Goal: Information Seeking & Learning: Learn about a topic

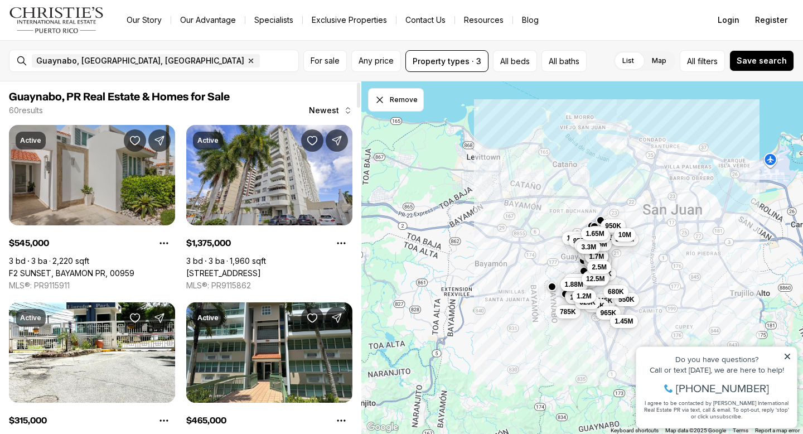
click at [127, 268] on link "F2 SUNSET, BAYAMON PR, 00959" at bounding box center [71, 273] width 125 height 10
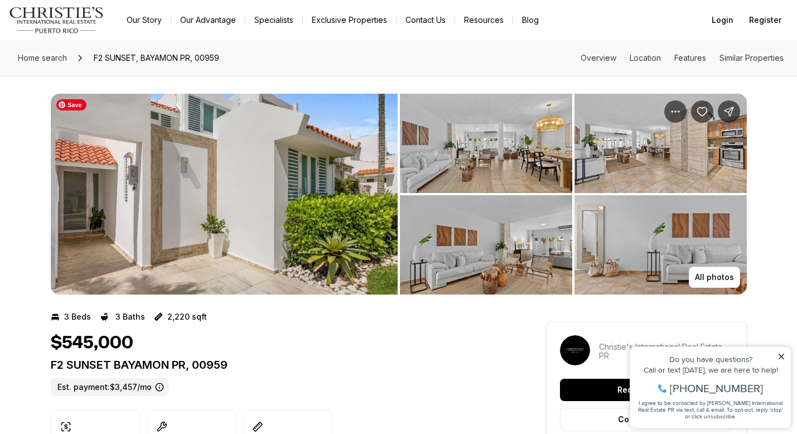
click at [297, 250] on img "View image gallery" at bounding box center [224, 194] width 347 height 201
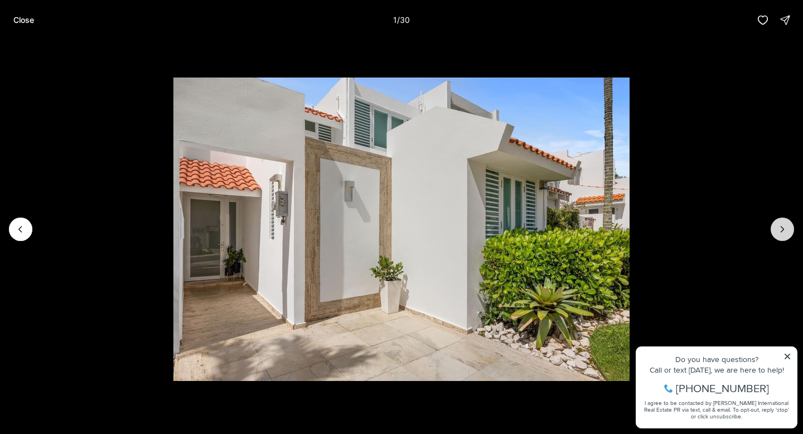
click at [783, 234] on icon "Next slide" at bounding box center [782, 229] width 11 height 11
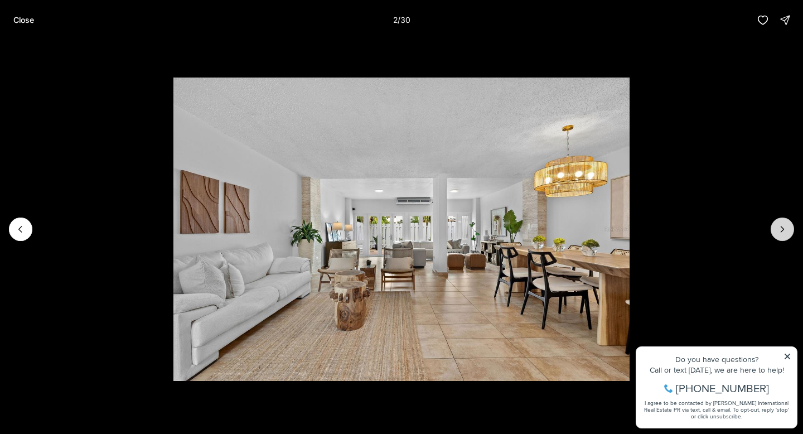
click at [783, 234] on icon "Next slide" at bounding box center [782, 229] width 11 height 11
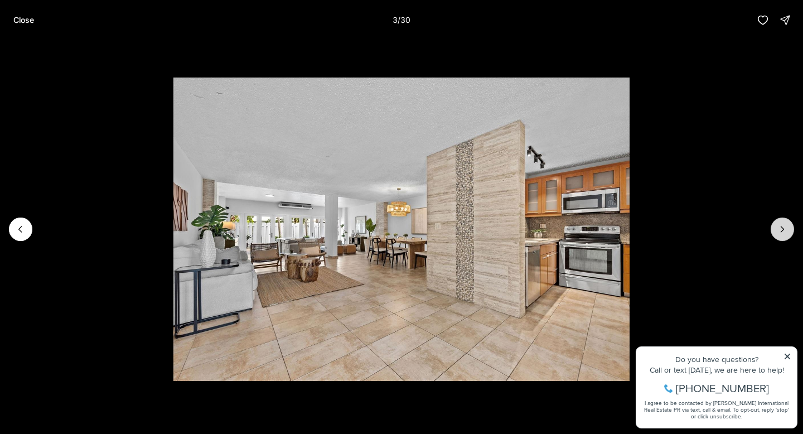
click at [784, 233] on icon "Next slide" at bounding box center [782, 229] width 11 height 11
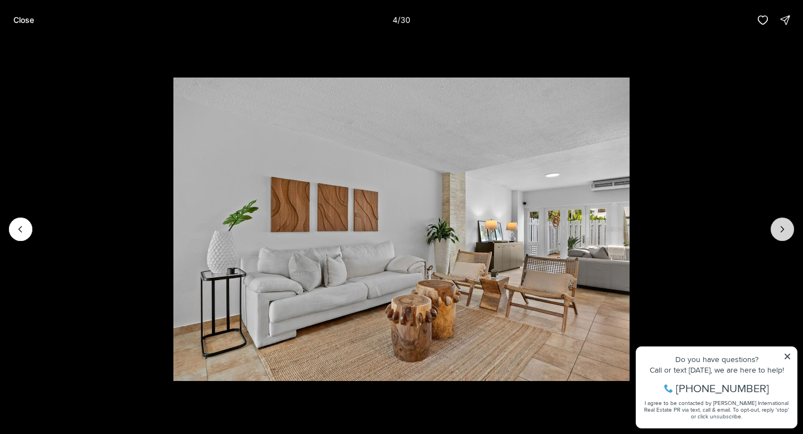
click at [784, 233] on icon "Next slide" at bounding box center [782, 229] width 11 height 11
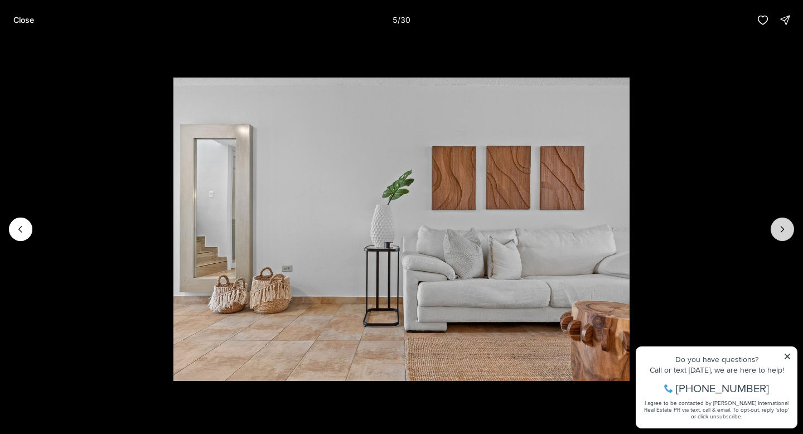
click at [784, 233] on icon "Next slide" at bounding box center [782, 229] width 11 height 11
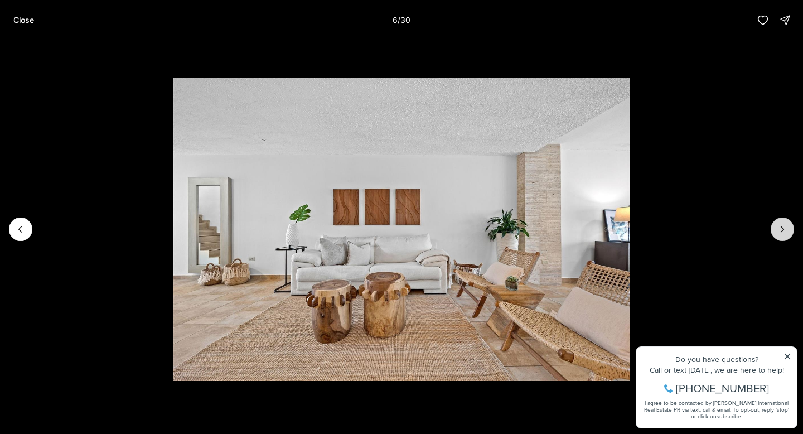
click at [784, 233] on icon "Next slide" at bounding box center [782, 229] width 11 height 11
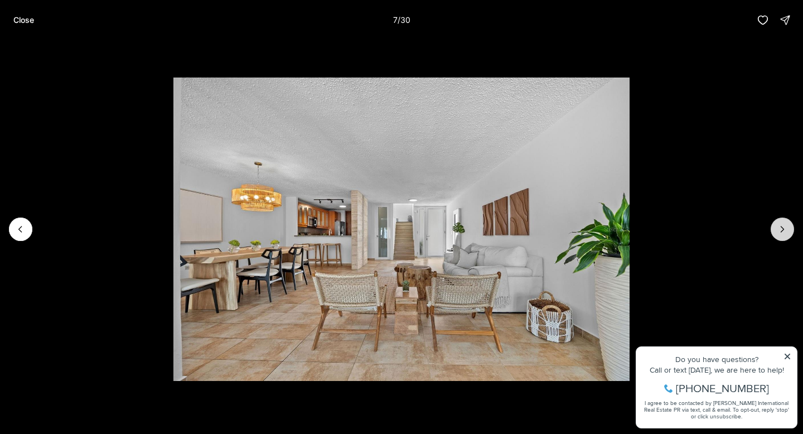
click at [784, 233] on icon "Next slide" at bounding box center [782, 229] width 11 height 11
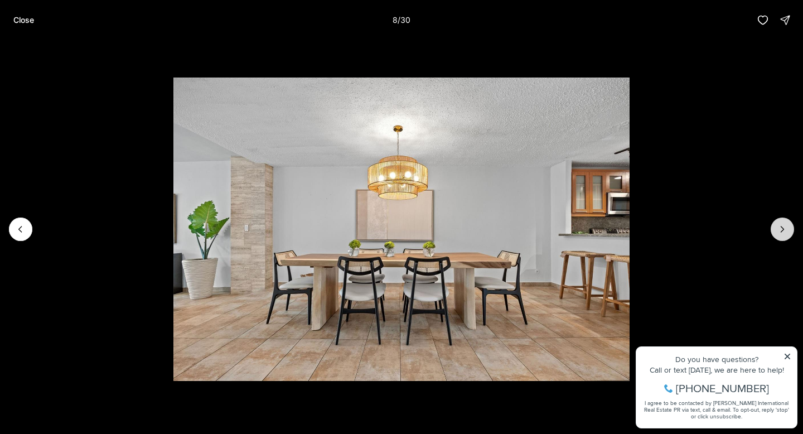
click at [784, 233] on icon "Next slide" at bounding box center [782, 229] width 11 height 11
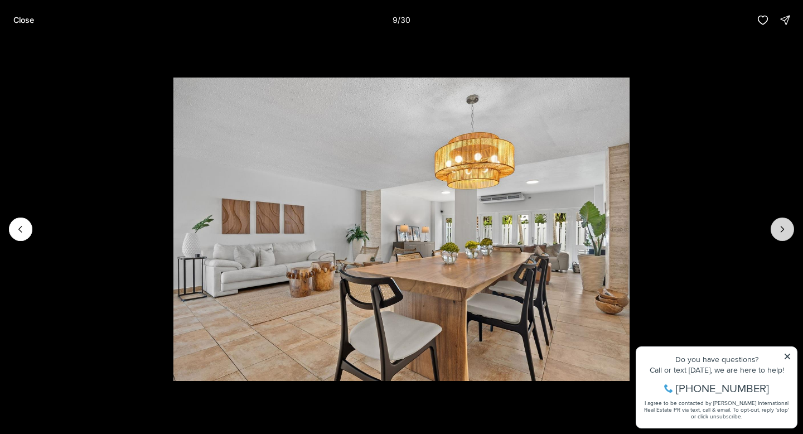
click at [784, 233] on icon "Next slide" at bounding box center [782, 229] width 11 height 11
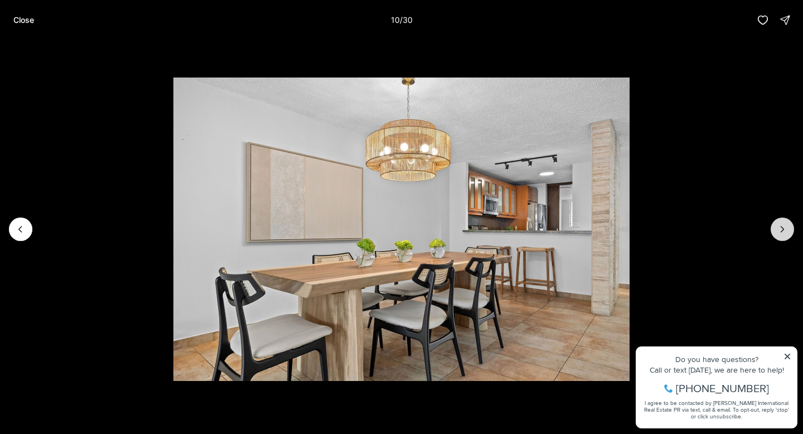
click at [784, 233] on icon "Next slide" at bounding box center [782, 229] width 11 height 11
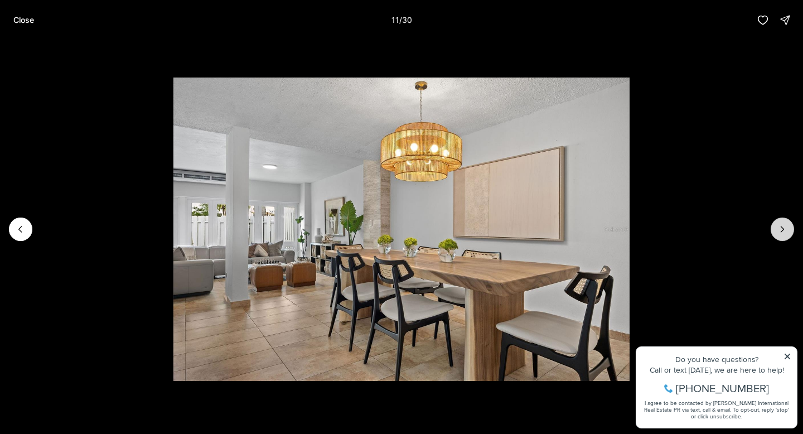
click at [784, 233] on icon "Next slide" at bounding box center [782, 229] width 11 height 11
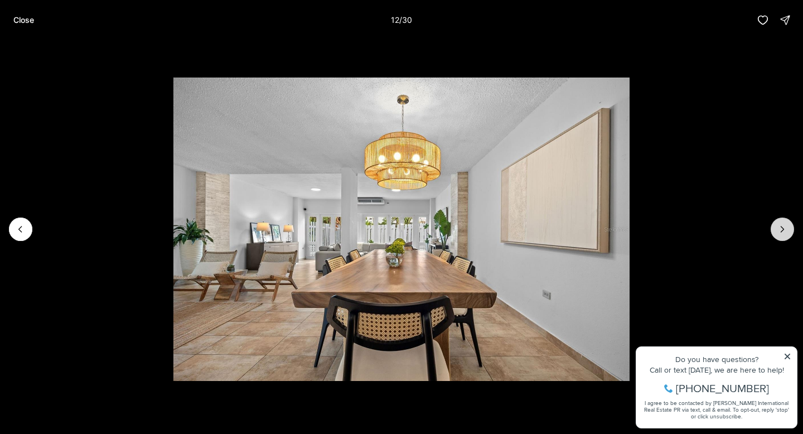
click at [784, 233] on icon "Next slide" at bounding box center [782, 229] width 11 height 11
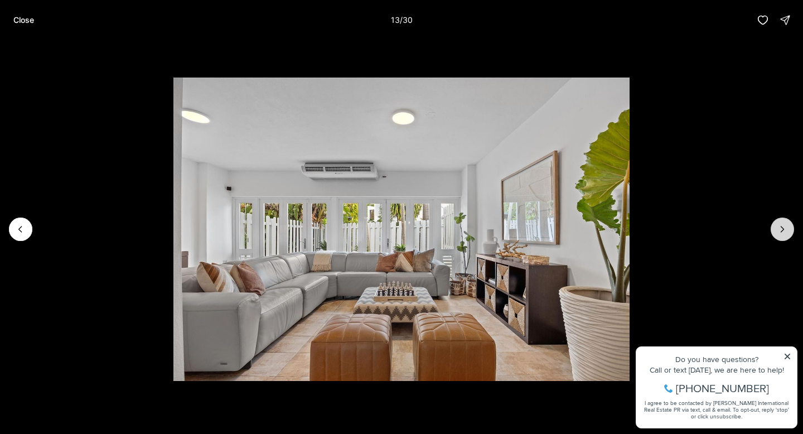
click at [784, 233] on icon "Next slide" at bounding box center [782, 229] width 11 height 11
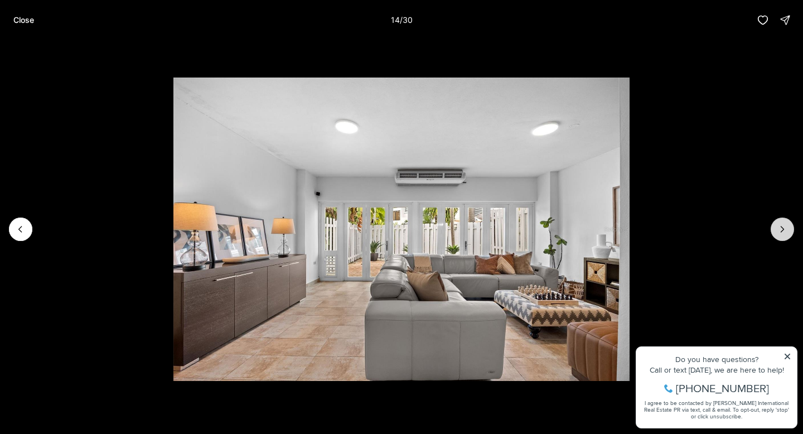
click at [784, 233] on icon "Next slide" at bounding box center [782, 229] width 11 height 11
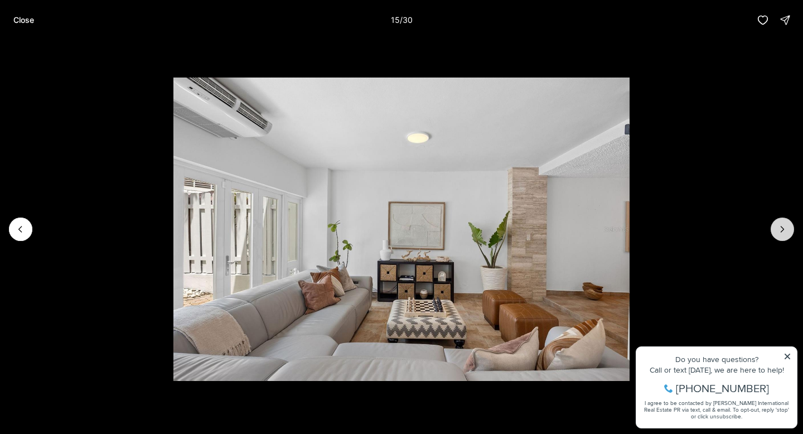
click at [784, 233] on icon "Next slide" at bounding box center [782, 229] width 11 height 11
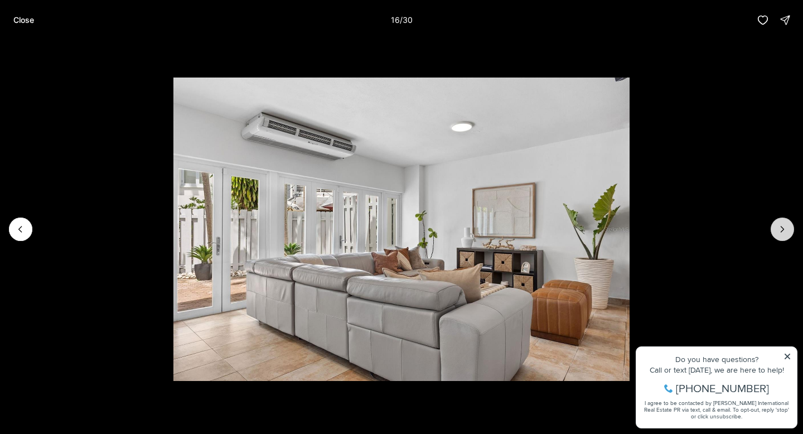
click at [784, 233] on icon "Next slide" at bounding box center [782, 229] width 11 height 11
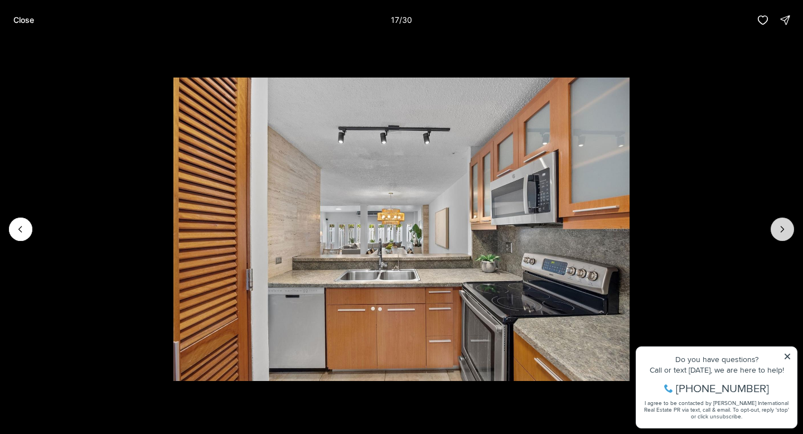
click at [784, 233] on icon "Next slide" at bounding box center [782, 229] width 11 height 11
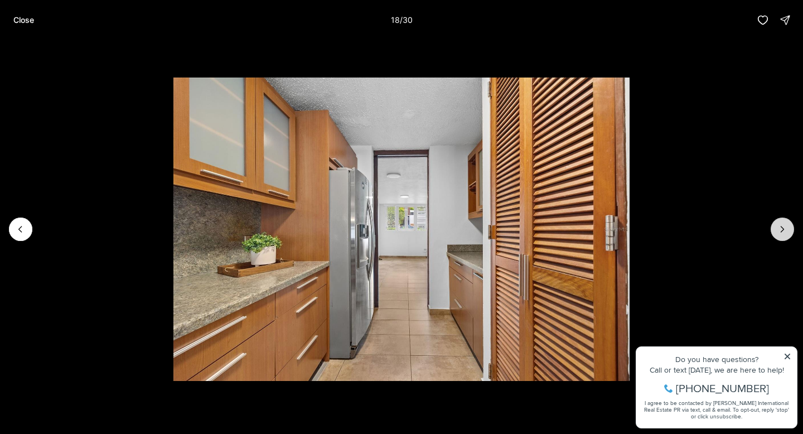
click at [784, 233] on icon "Next slide" at bounding box center [782, 229] width 11 height 11
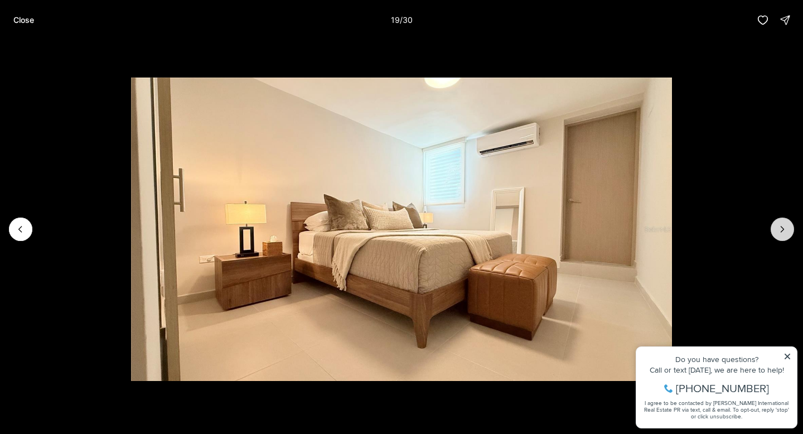
click at [784, 233] on icon "Next slide" at bounding box center [782, 229] width 11 height 11
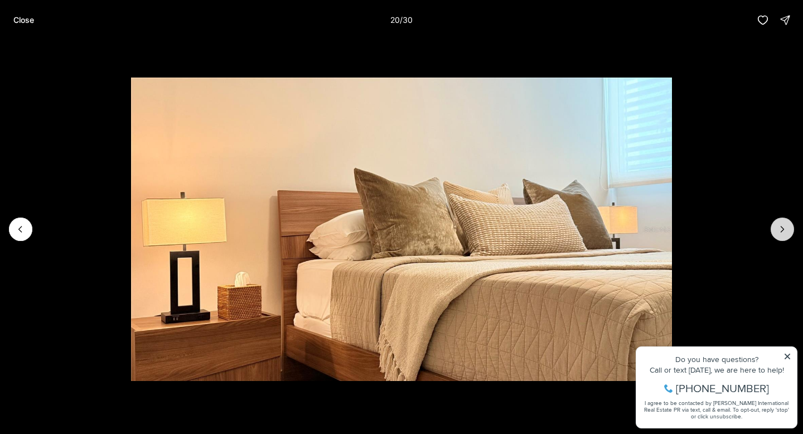
click at [784, 233] on icon "Next slide" at bounding box center [782, 229] width 11 height 11
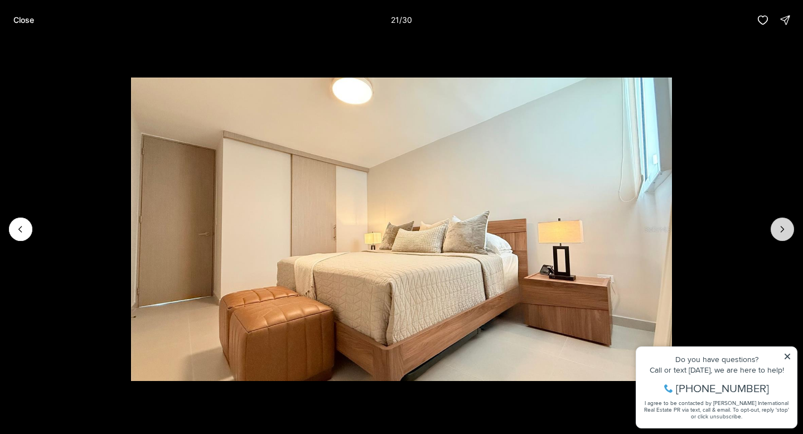
click at [784, 233] on icon "Next slide" at bounding box center [782, 229] width 11 height 11
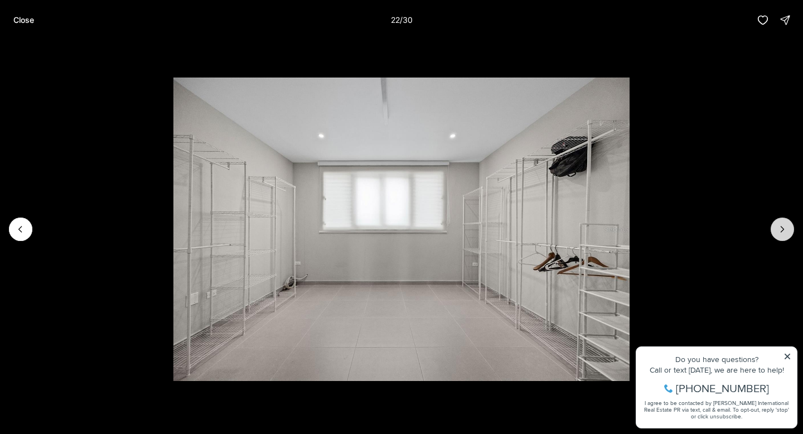
click at [784, 233] on icon "Next slide" at bounding box center [782, 229] width 11 height 11
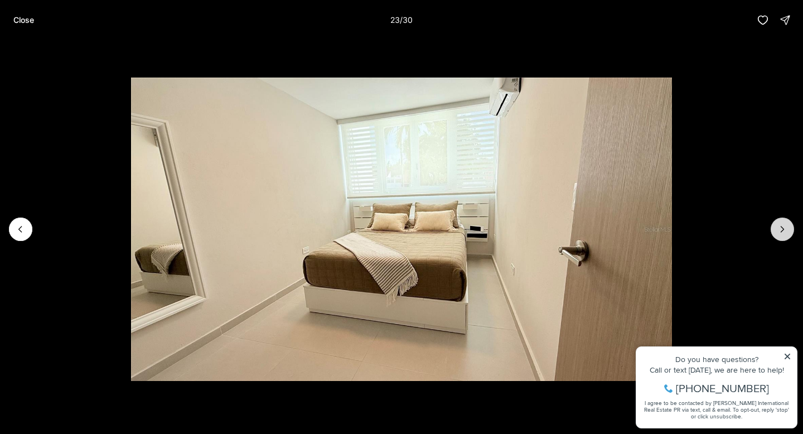
click at [784, 233] on icon "Next slide" at bounding box center [782, 229] width 11 height 11
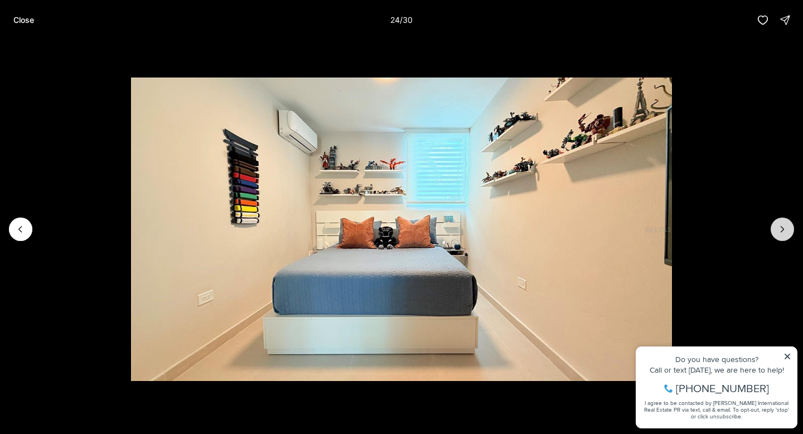
click at [784, 233] on icon "Next slide" at bounding box center [782, 229] width 11 height 11
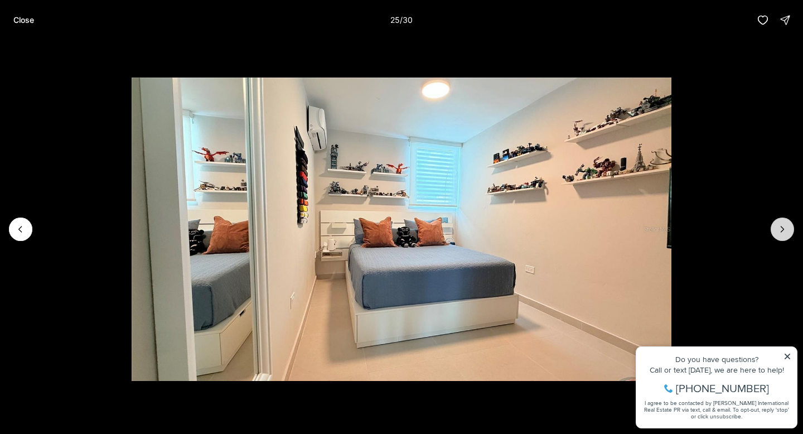
click at [784, 233] on icon "Next slide" at bounding box center [782, 229] width 11 height 11
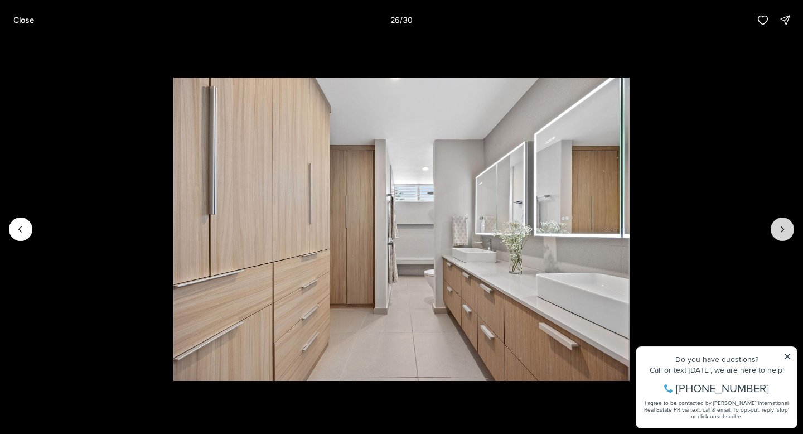
click at [784, 233] on icon "Next slide" at bounding box center [782, 229] width 11 height 11
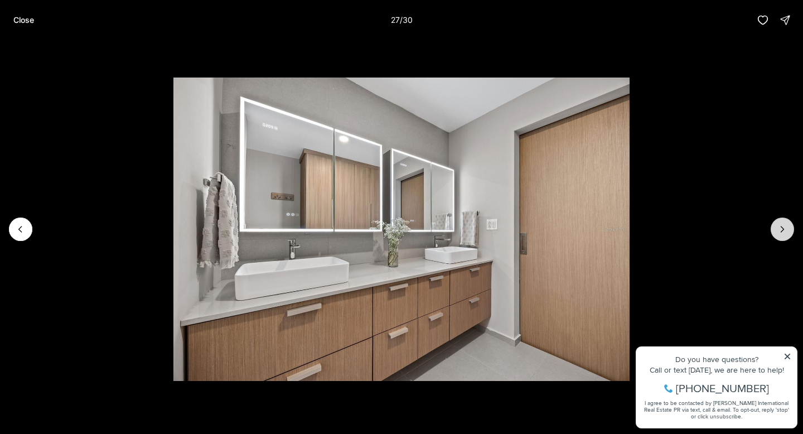
click at [784, 233] on icon "Next slide" at bounding box center [782, 229] width 11 height 11
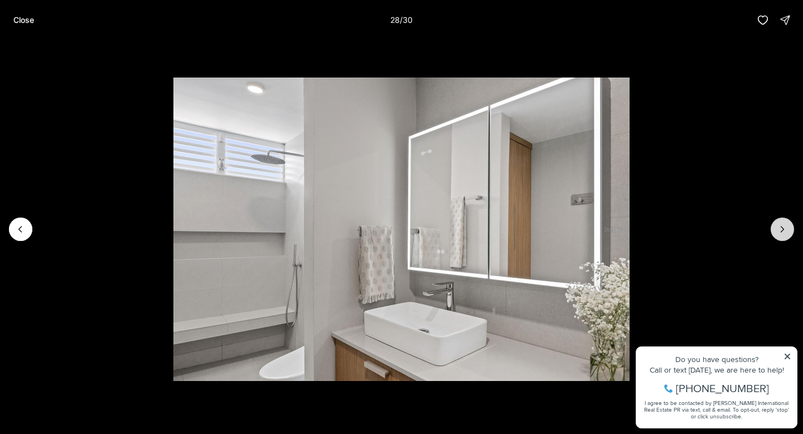
click at [784, 233] on icon "Next slide" at bounding box center [782, 229] width 11 height 11
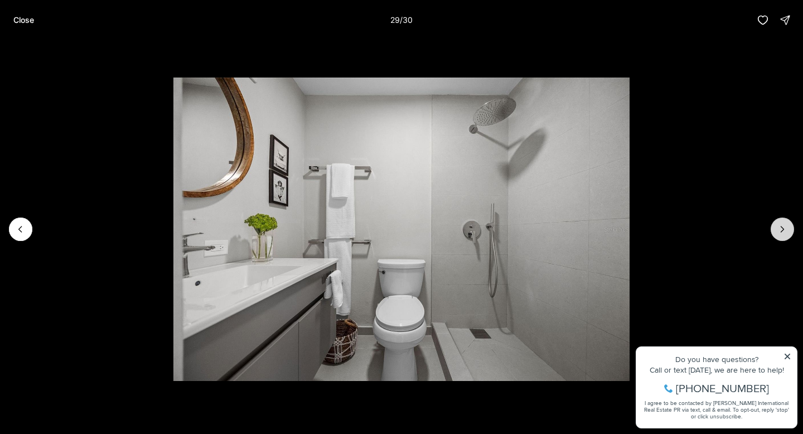
click at [784, 233] on icon "Next slide" at bounding box center [782, 229] width 11 height 11
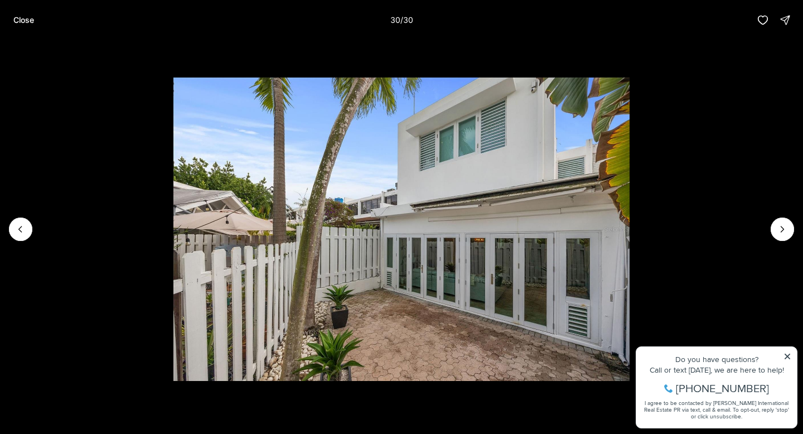
click at [784, 233] on div at bounding box center [782, 228] width 23 height 23
click at [781, 228] on div at bounding box center [782, 228] width 23 height 23
click at [786, 355] on li "30 of 30" at bounding box center [401, 229] width 803 height 378
click at [786, 353] on li "30 of 30" at bounding box center [401, 229] width 803 height 378
click at [27, 22] on p "Close" at bounding box center [23, 20] width 21 height 9
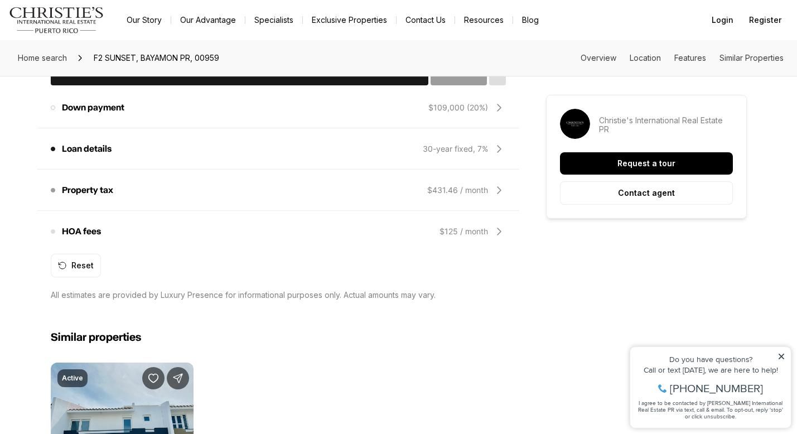
scroll to position [1069, 0]
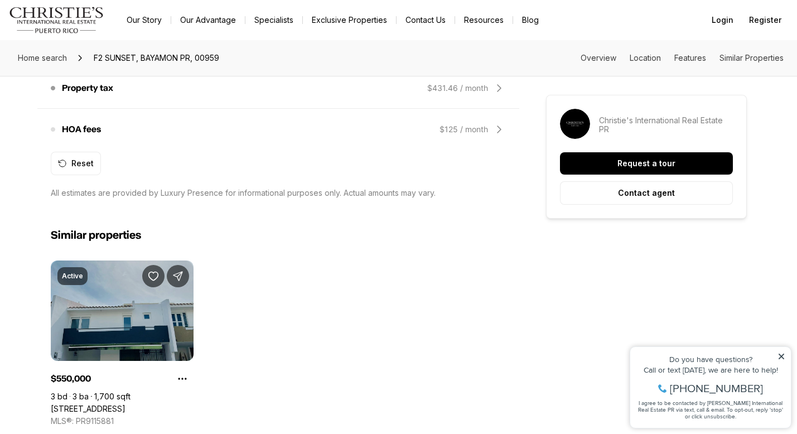
click at [123, 404] on link "1 GARDENIA STREET #F3, CAROLINA PR, 00979" at bounding box center [88, 409] width 75 height 10
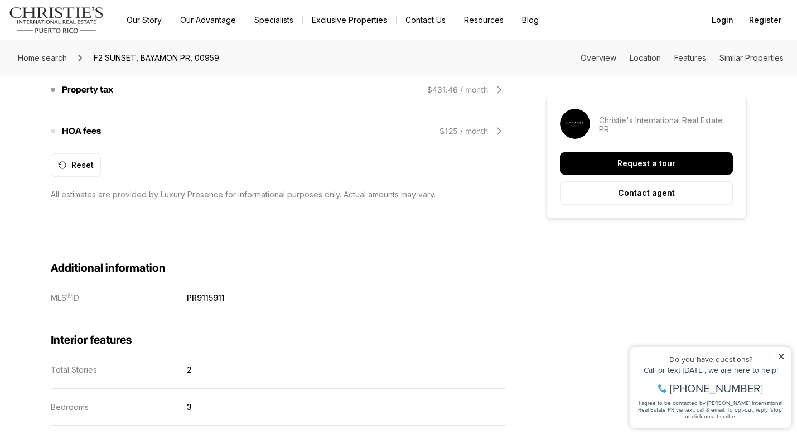
scroll to position [1069, 0]
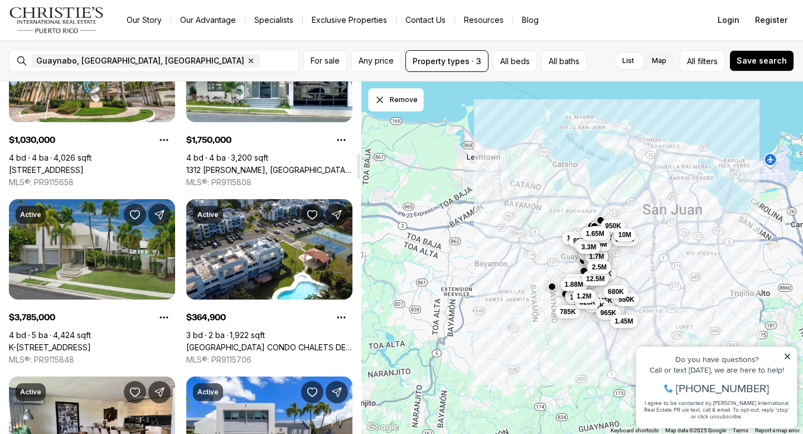
scroll to position [989, 0]
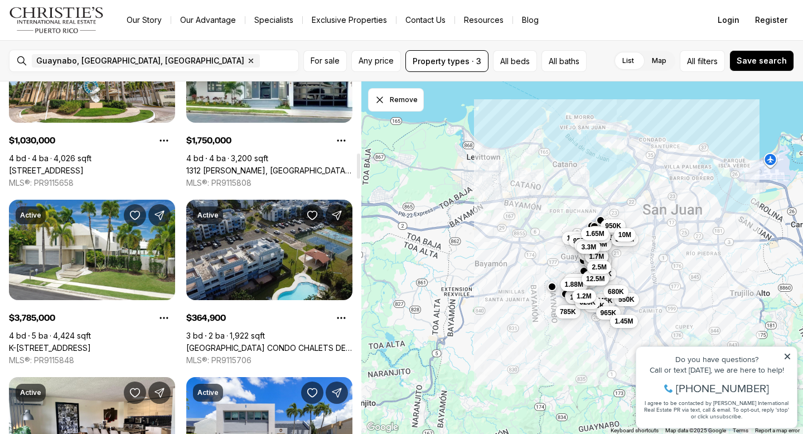
click at [307, 343] on link "Ave Parque de los Ninos CONDO CHALETS DEL PARQUE #4 B 6, GUAYNABO PR, 00969" at bounding box center [269, 348] width 166 height 10
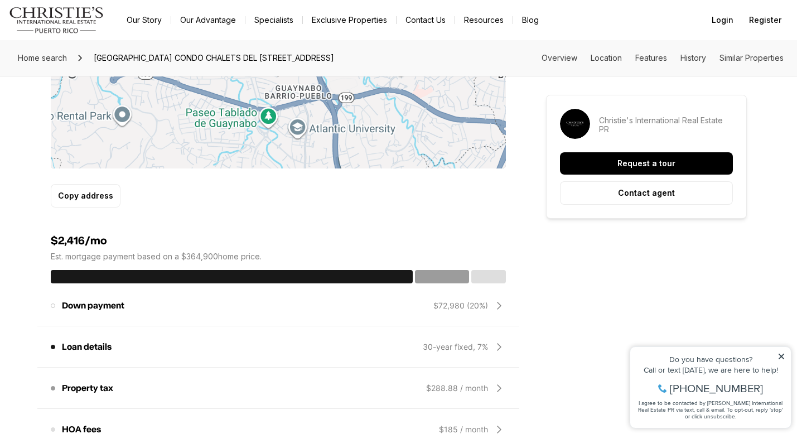
scroll to position [833, 0]
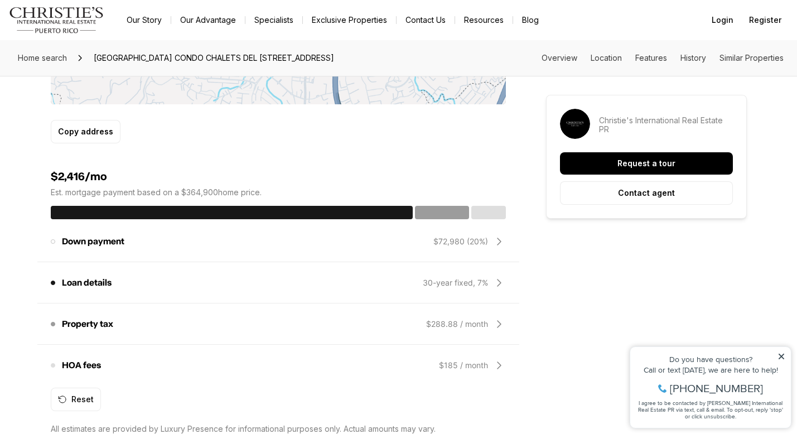
click at [300, 278] on div "Loan details Loan type is the length of the loan program. The default is 30 yea…" at bounding box center [278, 283] width 482 height 41
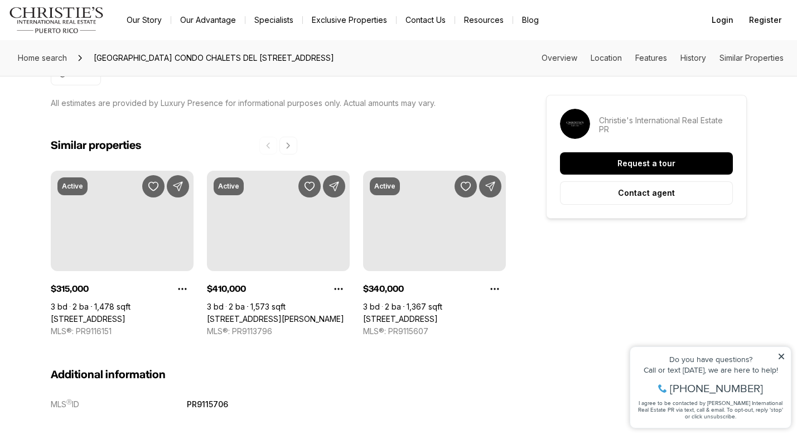
scroll to position [1162, 0]
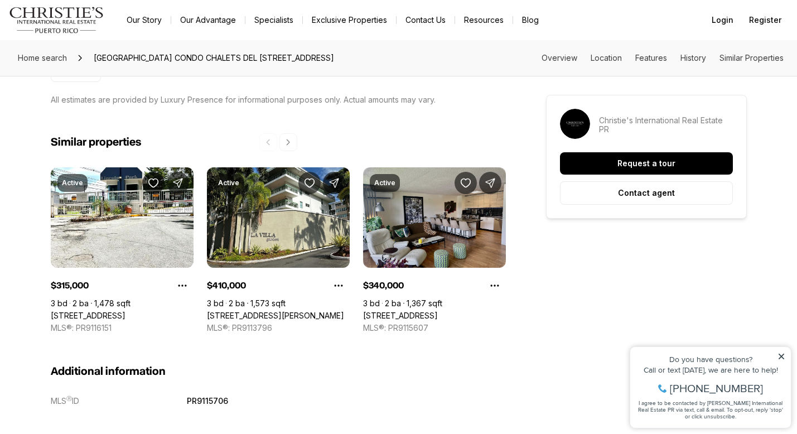
click at [438, 311] on link "229 - 2, GUAYNABO PR, 00966" at bounding box center [400, 316] width 75 height 10
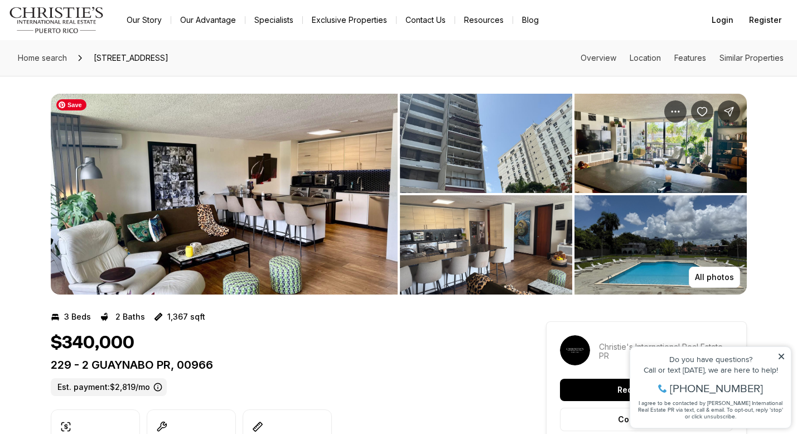
click at [333, 217] on img "View image gallery" at bounding box center [224, 194] width 347 height 201
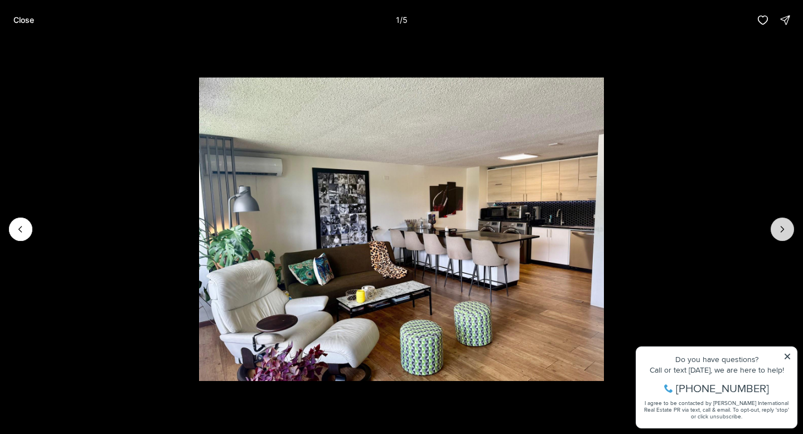
click at [781, 231] on icon "Next slide" at bounding box center [782, 229] width 11 height 11
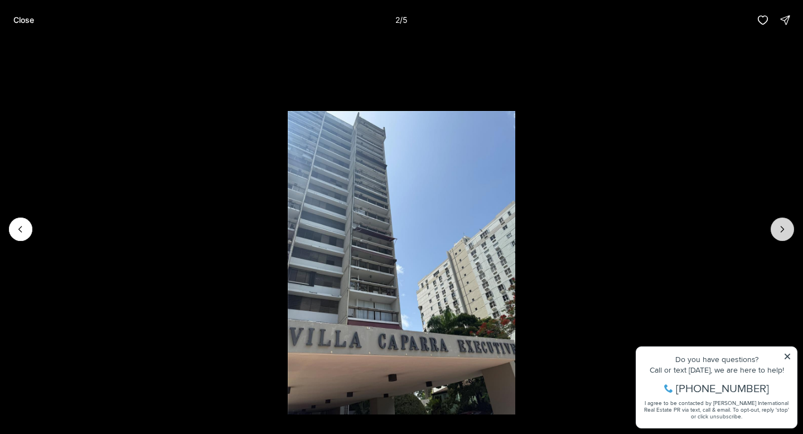
click at [781, 230] on icon "Next slide" at bounding box center [782, 229] width 11 height 11
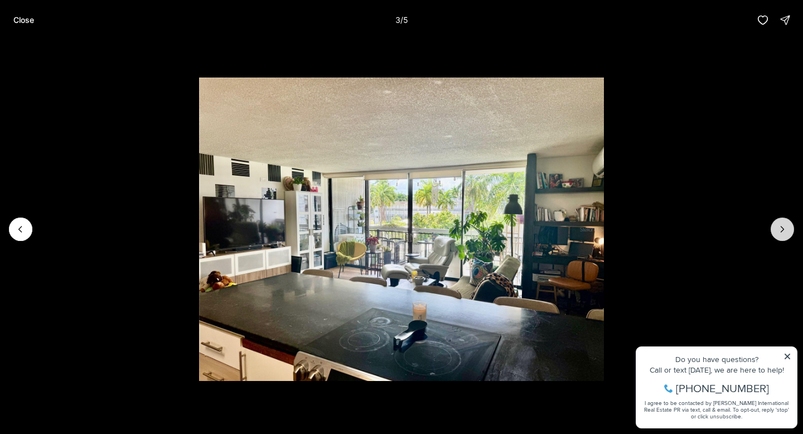
click at [782, 228] on icon "Next slide" at bounding box center [782, 229] width 11 height 11
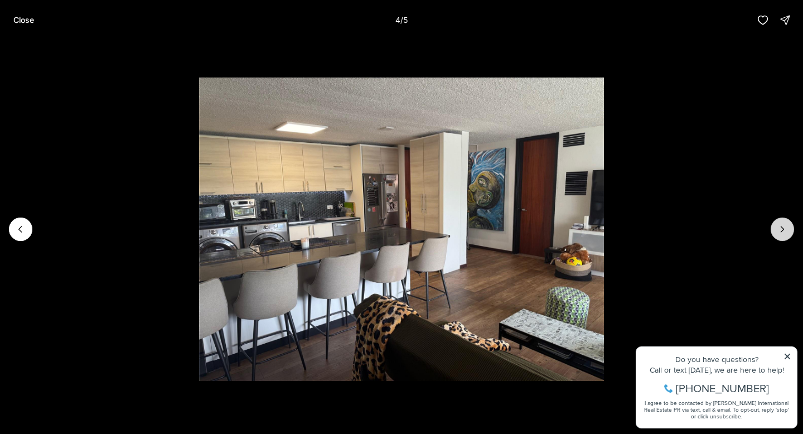
click at [782, 226] on icon "Next slide" at bounding box center [782, 229] width 11 height 11
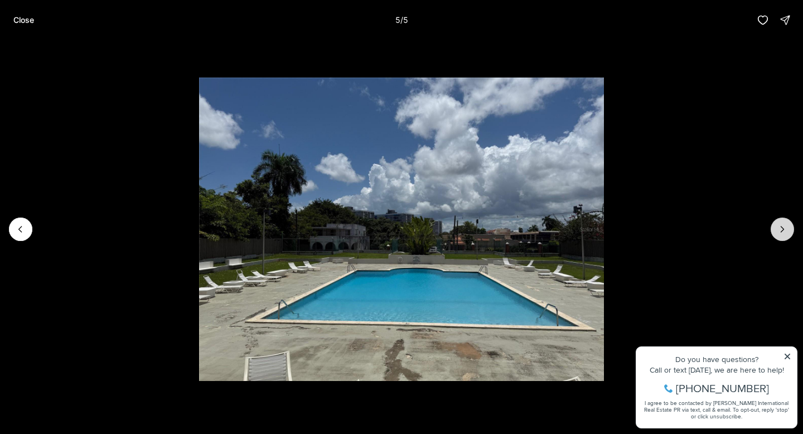
click at [782, 226] on div at bounding box center [782, 228] width 23 height 23
click at [779, 230] on div at bounding box center [782, 228] width 23 height 23
click at [19, 19] on p "Close" at bounding box center [23, 20] width 21 height 9
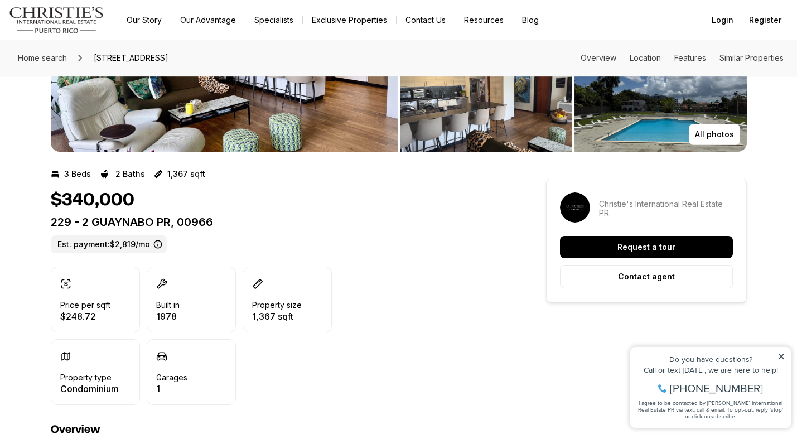
scroll to position [139, 0]
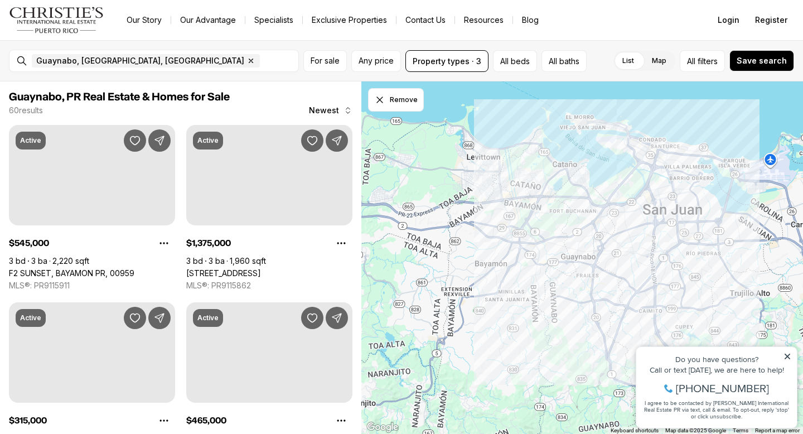
scroll to position [989, 0]
